Goal: Browse casually

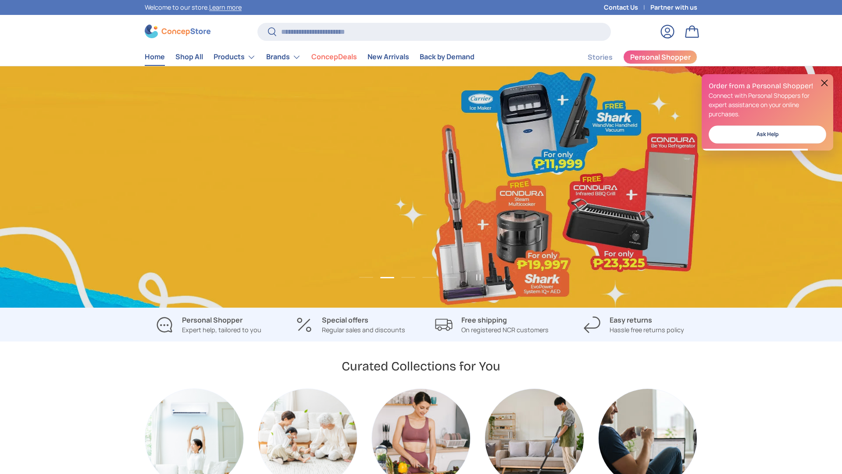
scroll to position [0, 842]
